Goal: Information Seeking & Learning: Learn about a topic

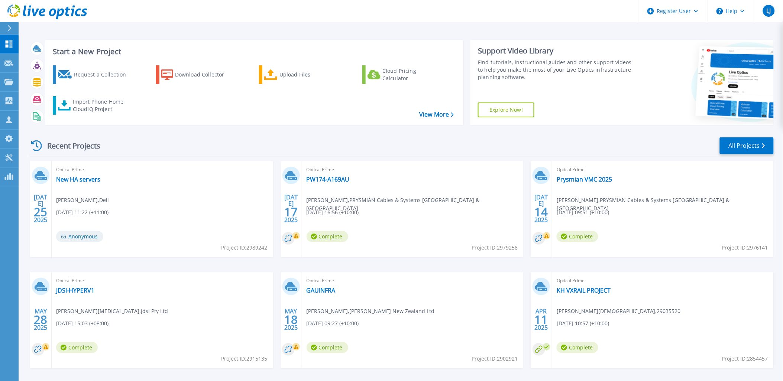
click at [6, 26] on button at bounding box center [9, 28] width 19 height 13
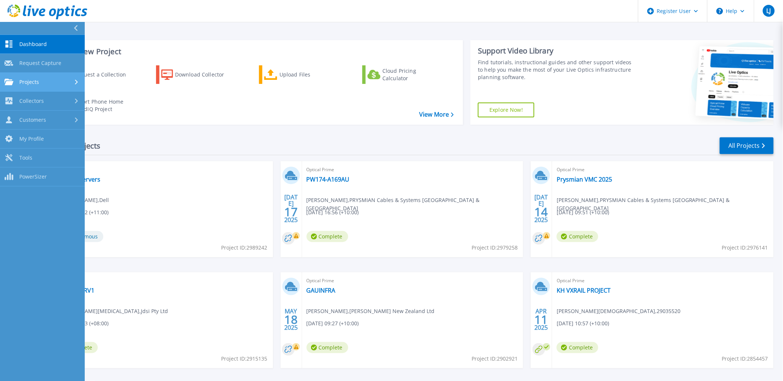
click at [51, 83] on div "Projects" at bounding box center [42, 82] width 76 height 7
click at [54, 112] on link "Customers Customers" at bounding box center [42, 120] width 85 height 19
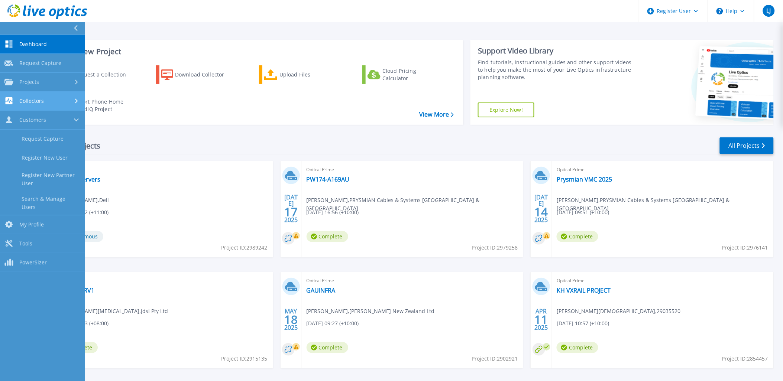
click at [54, 98] on div "Collectors" at bounding box center [42, 100] width 76 height 7
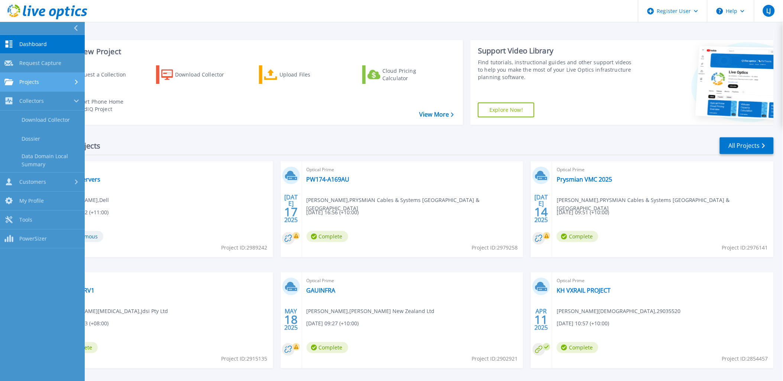
click at [49, 84] on div "Projects" at bounding box center [42, 82] width 76 height 7
click at [49, 93] on link "Search Projects" at bounding box center [42, 101] width 85 height 19
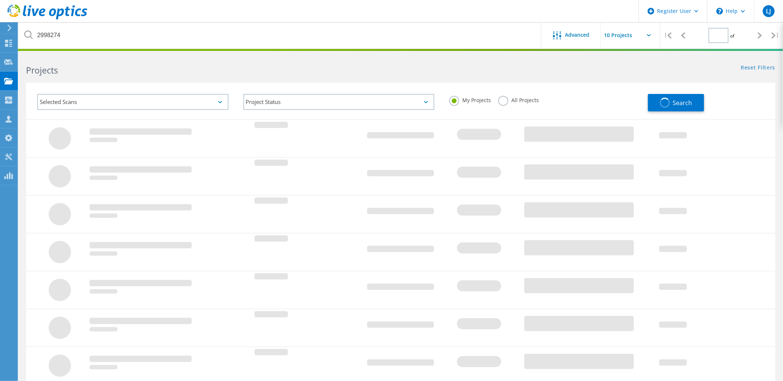
type input "1"
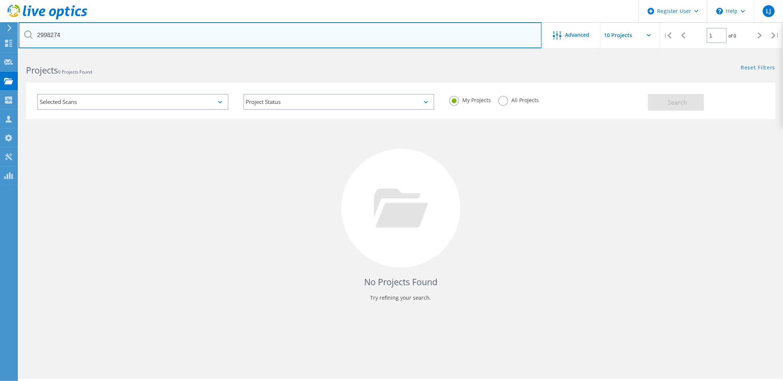
click at [84, 23] on input "2998274" at bounding box center [280, 35] width 523 height 26
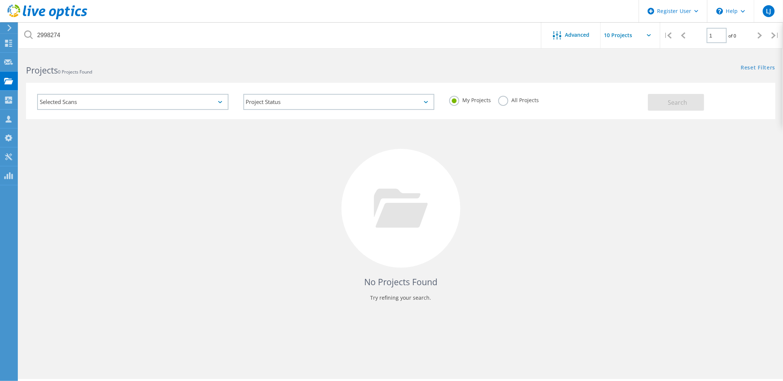
click at [507, 101] on label "All Projects" at bounding box center [519, 99] width 41 height 7
click at [0, 0] on input "All Projects" at bounding box center [0, 0] width 0 height 0
click at [683, 109] on button "Search" at bounding box center [676, 102] width 56 height 17
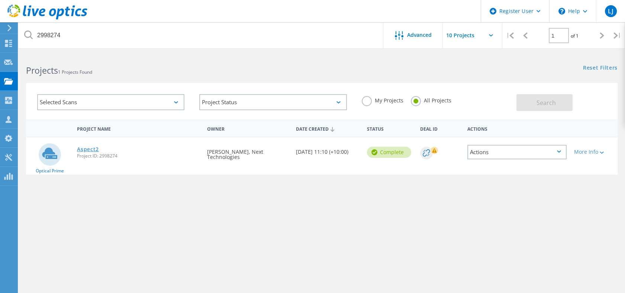
click at [88, 150] on link "Aspect2" at bounding box center [88, 148] width 22 height 5
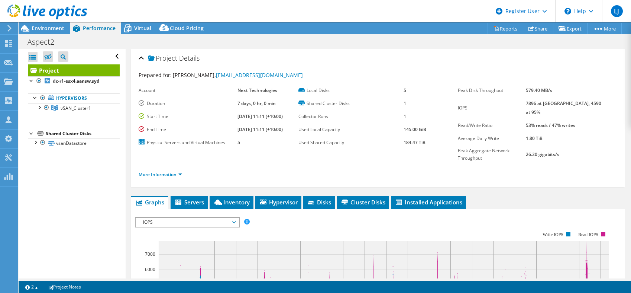
select select "[GEOGRAPHIC_DATA]"
select select "AUD"
click at [50, 32] on div "Environment" at bounding box center [44, 28] width 51 height 12
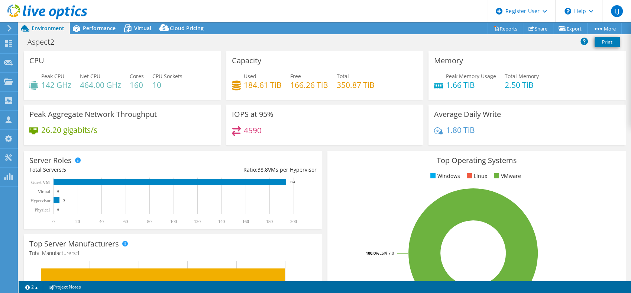
click at [245, 86] on h4 "184.61 TiB" at bounding box center [263, 85] width 38 height 8
click at [101, 33] on div "Performance" at bounding box center [95, 28] width 51 height 12
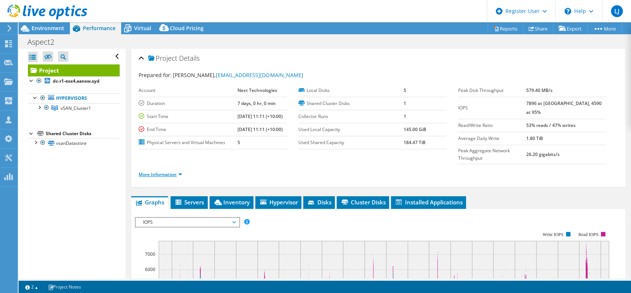
click at [168, 171] on link "More Information" at bounding box center [160, 174] width 43 height 6
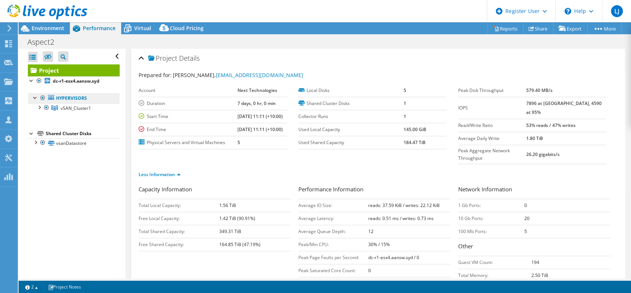
click at [57, 101] on link "Hypervisors" at bounding box center [74, 98] width 92 height 10
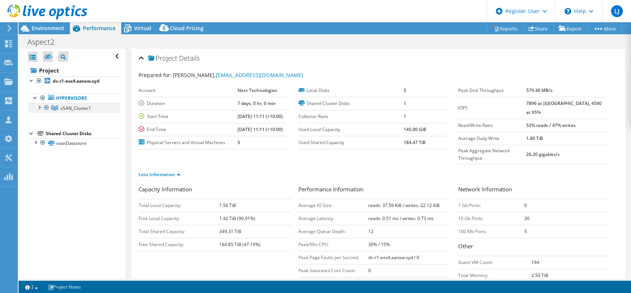
click at [41, 108] on div at bounding box center [38, 106] width 7 height 7
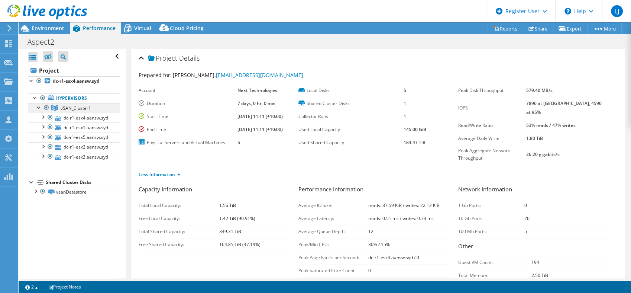
click at [71, 106] on span "vSAN_Cluster1" at bounding box center [76, 108] width 30 height 6
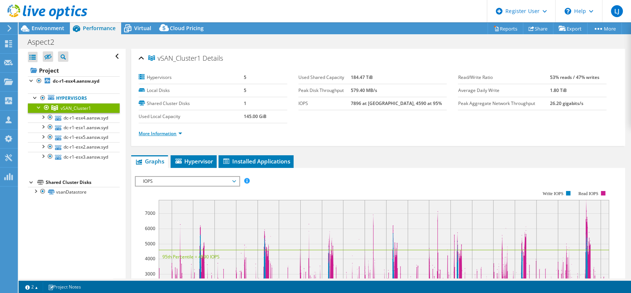
click at [164, 132] on link "More Information" at bounding box center [160, 133] width 43 height 6
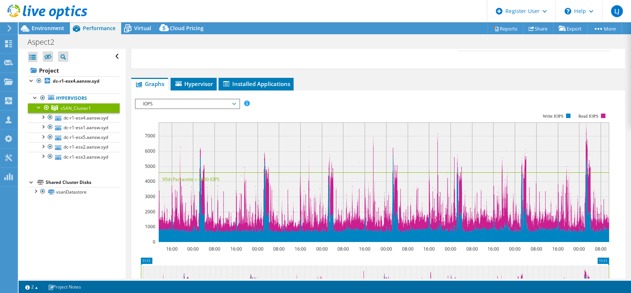
scroll to position [122, 0]
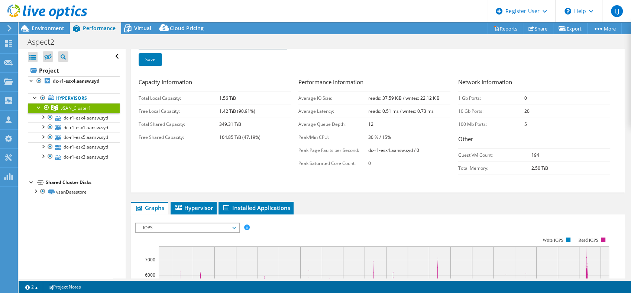
click at [193, 226] on span "IOPS" at bounding box center [187, 227] width 96 height 9
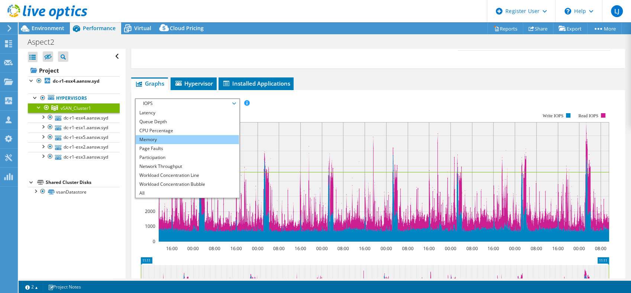
scroll to position [27, 0]
click at [187, 102] on span "IOPS" at bounding box center [187, 103] width 96 height 9
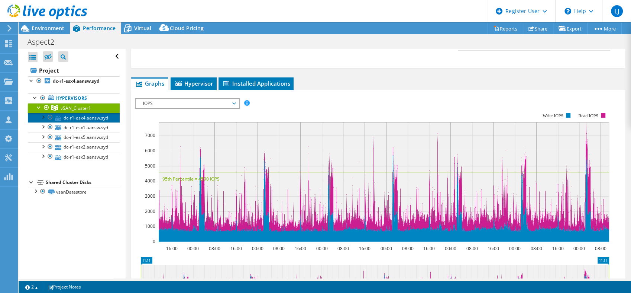
click at [76, 122] on link "dc-r1-esx4.aansw.syd" at bounding box center [74, 118] width 92 height 10
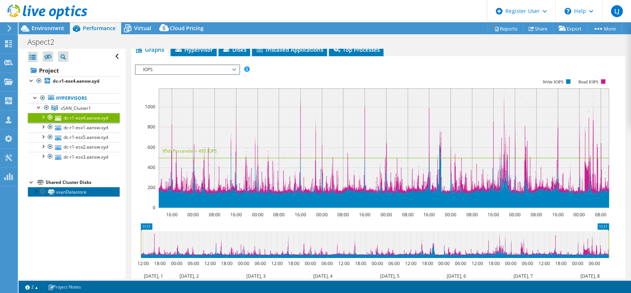
click at [76, 196] on link "vsanDatastore" at bounding box center [74, 192] width 92 height 10
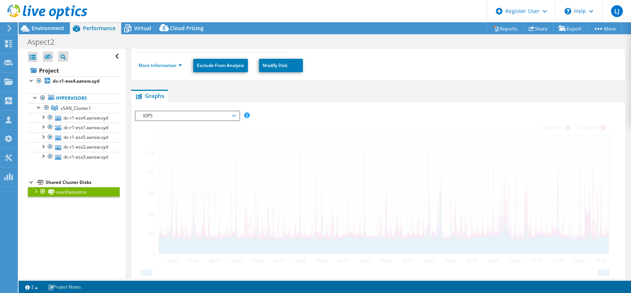
scroll to position [164, 0]
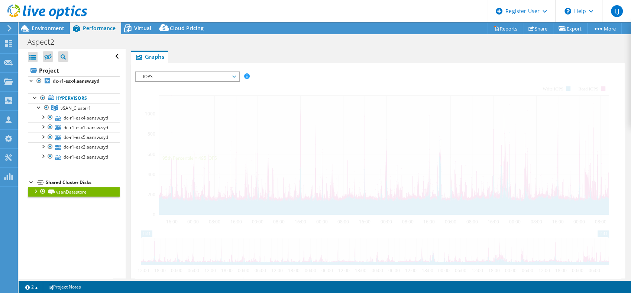
click at [32, 194] on div at bounding box center [35, 190] width 7 height 7
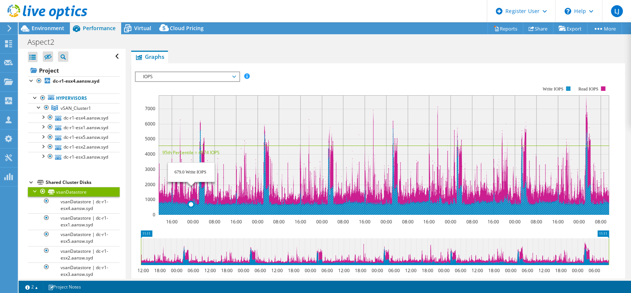
scroll to position [0, 0]
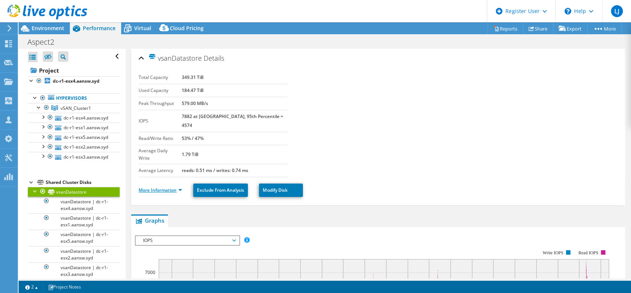
click at [167, 187] on link "More Information" at bounding box center [160, 190] width 43 height 6
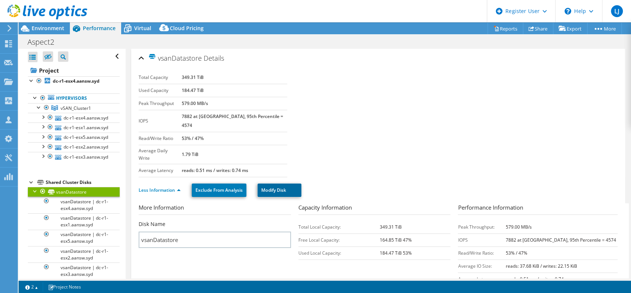
click at [266, 183] on link "Modify Disk" at bounding box center [280, 189] width 44 height 13
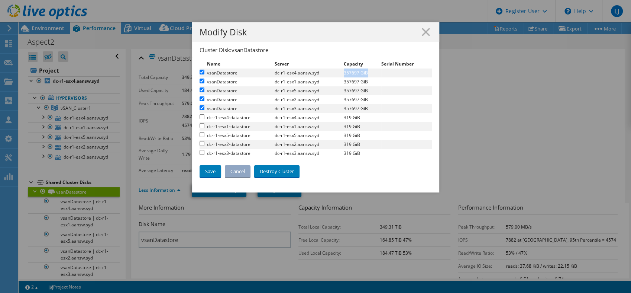
drag, startPoint x: 342, startPoint y: 73, endPoint x: 365, endPoint y: 73, distance: 23.8
click at [365, 73] on dd "357697 GiB" at bounding box center [363, 72] width 38 height 9
drag, startPoint x: 365, startPoint y: 73, endPoint x: 355, endPoint y: 73, distance: 10.4
copy dd "357697 GiB"
click at [423, 29] on icon at bounding box center [426, 32] width 8 height 8
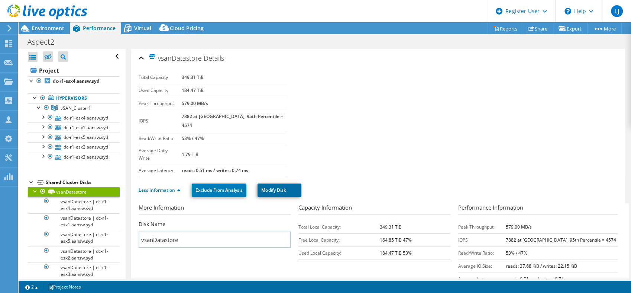
click at [278, 183] on link "Modify Disk" at bounding box center [280, 189] width 44 height 13
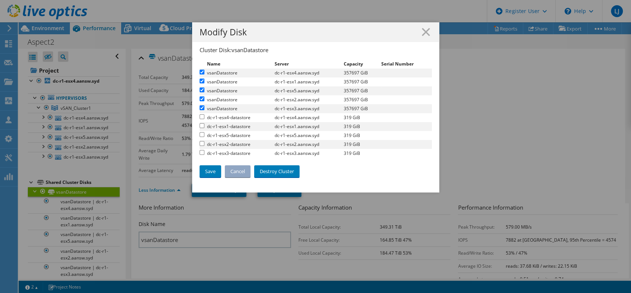
click at [340, 73] on dd "dc-r1-esx4.aansw.syd" at bounding box center [310, 72] width 70 height 9
drag, startPoint x: 341, startPoint y: 73, endPoint x: 357, endPoint y: 74, distance: 15.3
click at [357, 74] on dd "357697 GiB" at bounding box center [363, 72] width 38 height 9
copy dd "357697"
click at [350, 70] on dd "357697 GiB" at bounding box center [363, 72] width 38 height 9
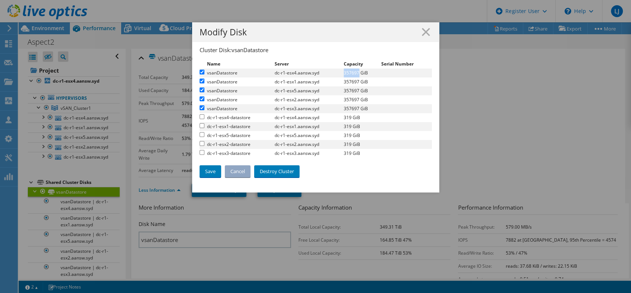
drag, startPoint x: 341, startPoint y: 71, endPoint x: 355, endPoint y: 75, distance: 15.0
click at [355, 75] on dl "vsanDatastore dc-r1-esx4.aansw.syd 357697 GiB" at bounding box center [316, 72] width 232 height 9
copy dl "357697"
drag, startPoint x: 345, startPoint y: 77, endPoint x: 339, endPoint y: 74, distance: 7.2
click at [345, 77] on dd "357697 GiB" at bounding box center [363, 72] width 38 height 9
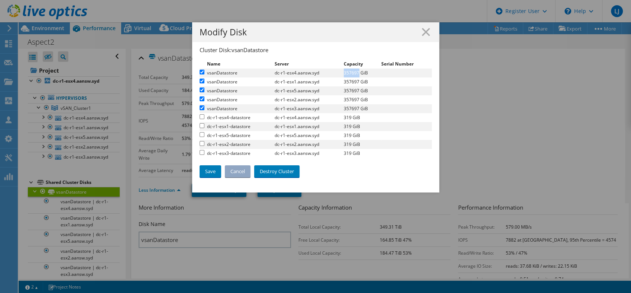
click at [338, 72] on dd "dc-r1-esx4.aansw.syd" at bounding box center [310, 72] width 70 height 9
click at [344, 73] on dd "357697 GiB" at bounding box center [363, 72] width 38 height 9
click at [344, 79] on dd "357697 GiB" at bounding box center [363, 81] width 38 height 9
drag, startPoint x: 340, startPoint y: 72, endPoint x: 356, endPoint y: 73, distance: 16.0
click at [356, 73] on dl "vsanDatastore dc-r1-esx4.aansw.syd 357697 GiB" at bounding box center [316, 72] width 232 height 9
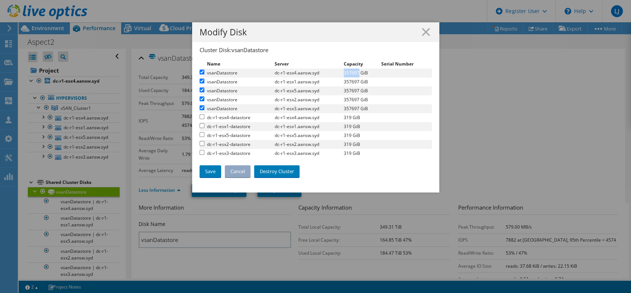
copy dl "357697"
click at [422, 33] on icon at bounding box center [426, 32] width 8 height 8
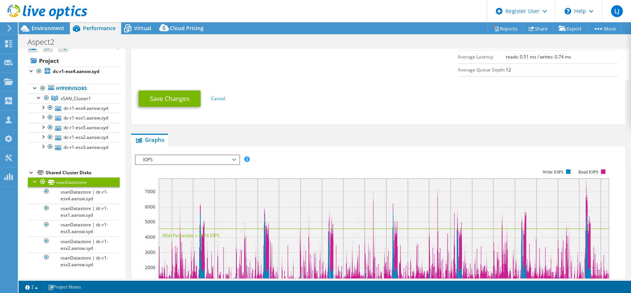
scroll to position [248, 0]
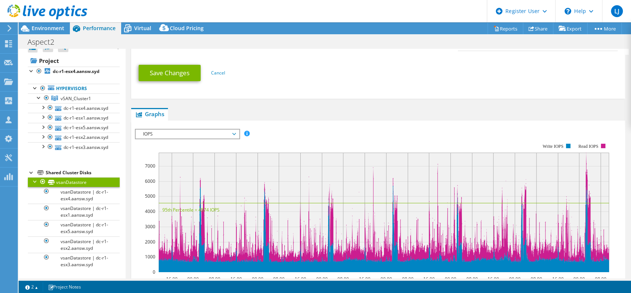
click at [225, 129] on span "IOPS" at bounding box center [187, 133] width 96 height 9
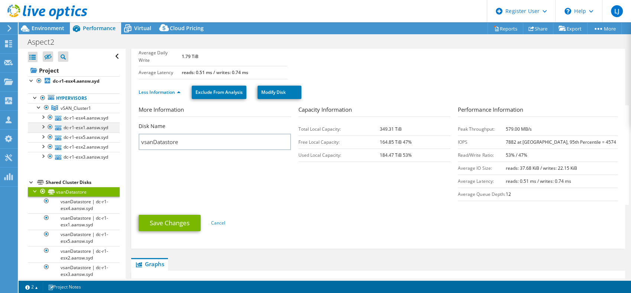
scroll to position [0, 0]
click at [55, 103] on link "vSAN_Cluster1" at bounding box center [74, 108] width 92 height 10
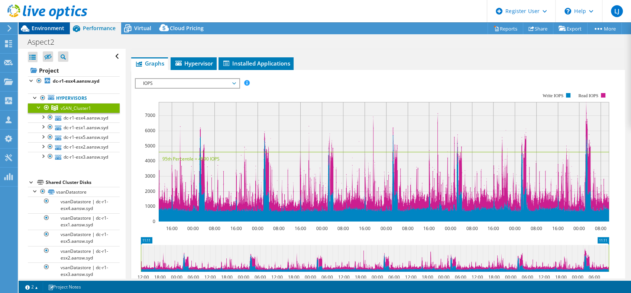
click at [40, 26] on span "Environment" at bounding box center [48, 28] width 33 height 7
